Goal: Task Accomplishment & Management: Manage account settings

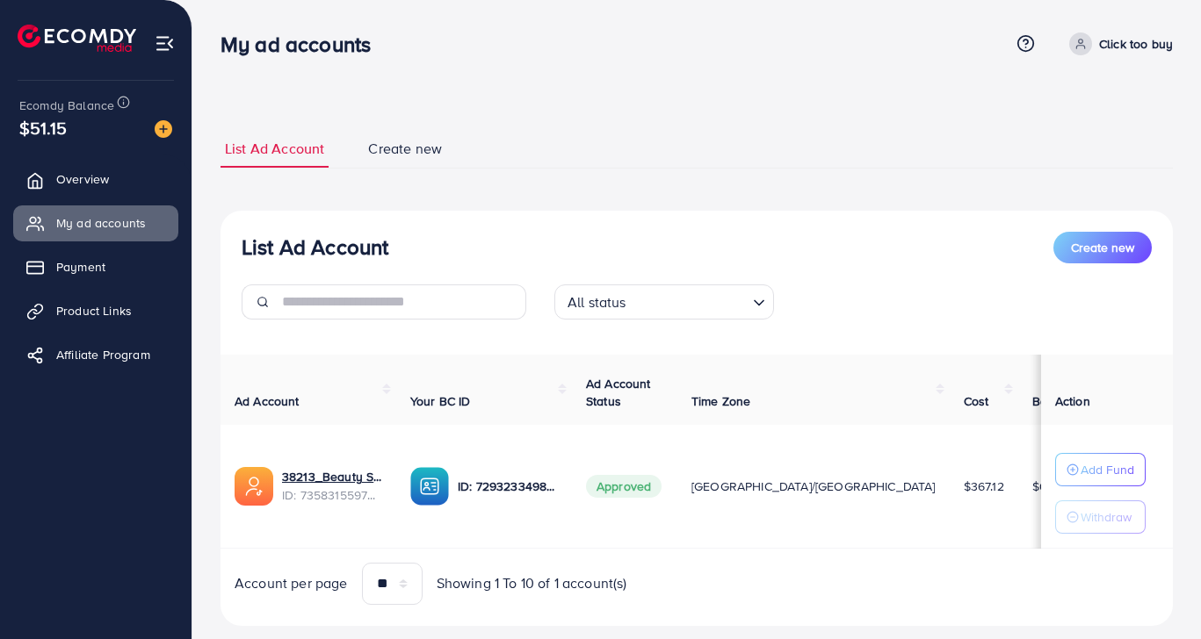
scroll to position [38, 0]
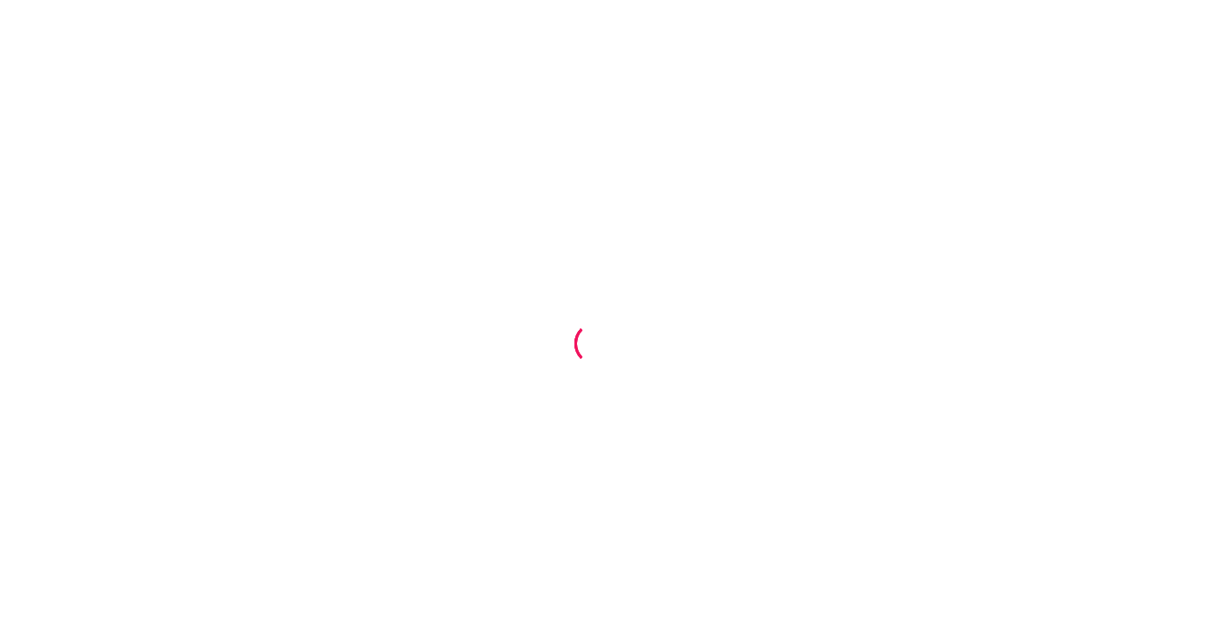
click at [873, 639] on html at bounding box center [602, 319] width 1205 height 639
